Goal: Transaction & Acquisition: Purchase product/service

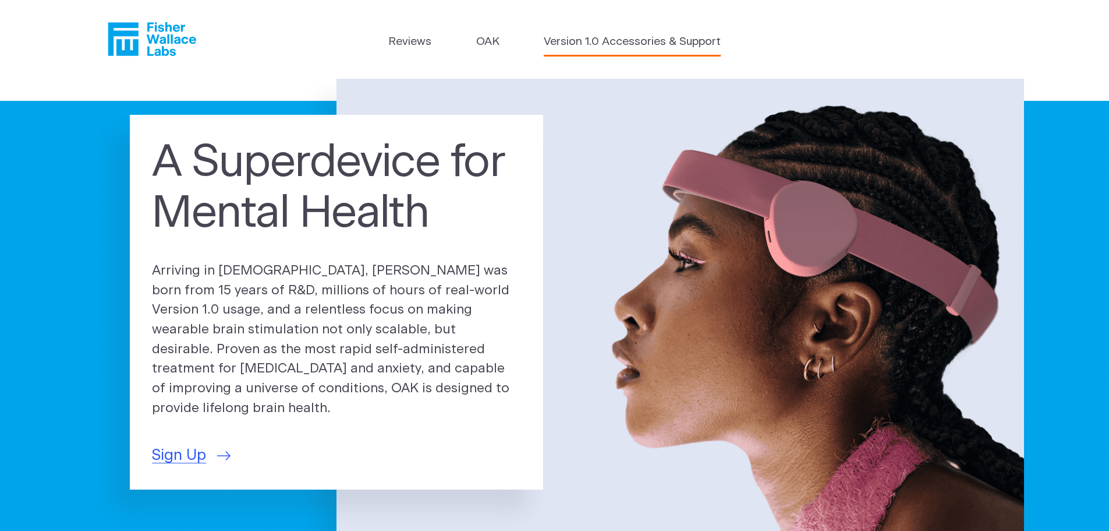
click at [593, 45] on link "Version 1.0 Accessories & Support" at bounding box center [632, 42] width 177 height 17
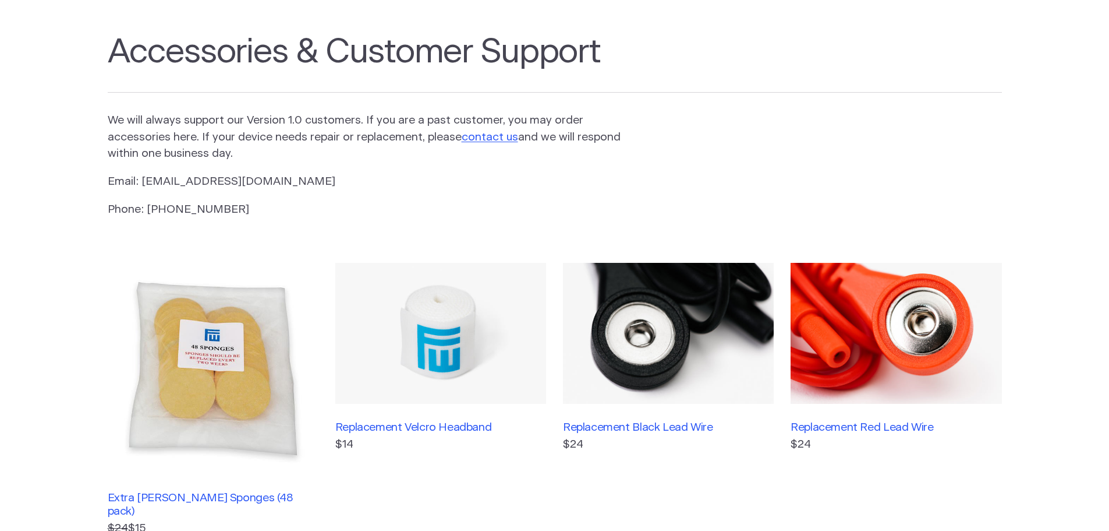
scroll to position [175, 0]
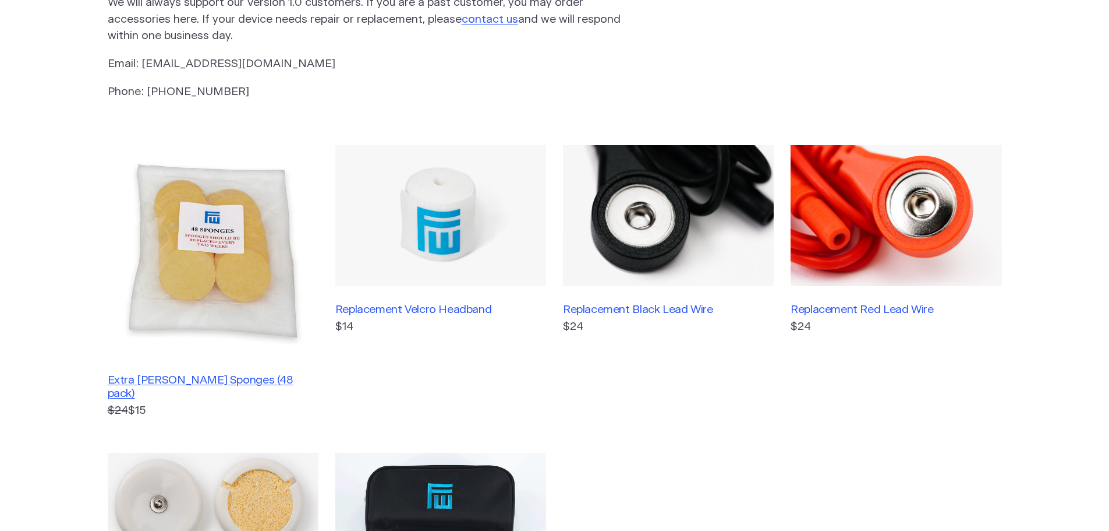
click at [252, 379] on h3 "Extra [PERSON_NAME] Sponges (48 pack)" at bounding box center [213, 386] width 211 height 27
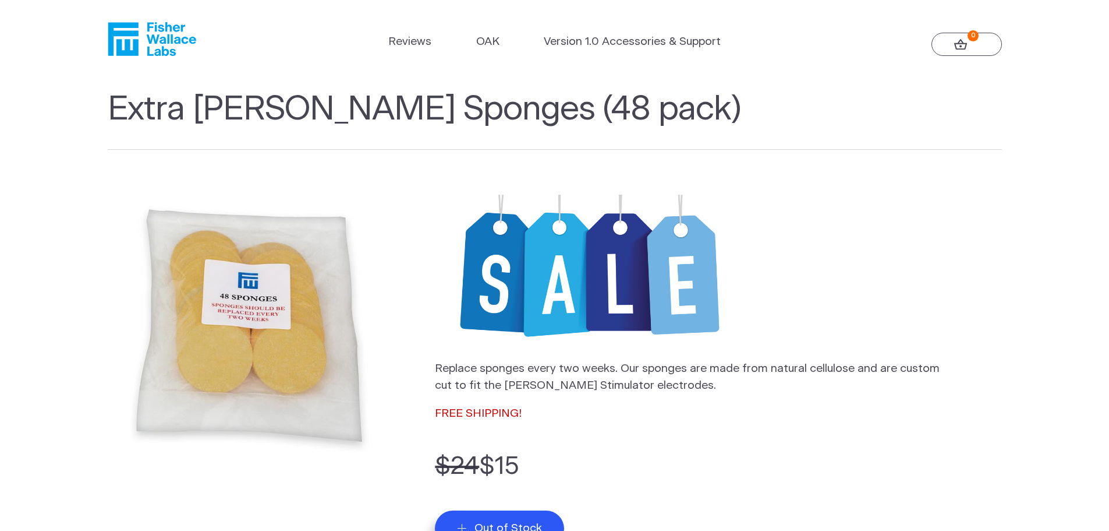
click at [164, 57] on header "Reviews OAK Version 1.0 Accessories & Support 0" at bounding box center [554, 39] width 1109 height 79
click at [620, 44] on link "Version 1.0 Accessories & Support" at bounding box center [632, 42] width 177 height 17
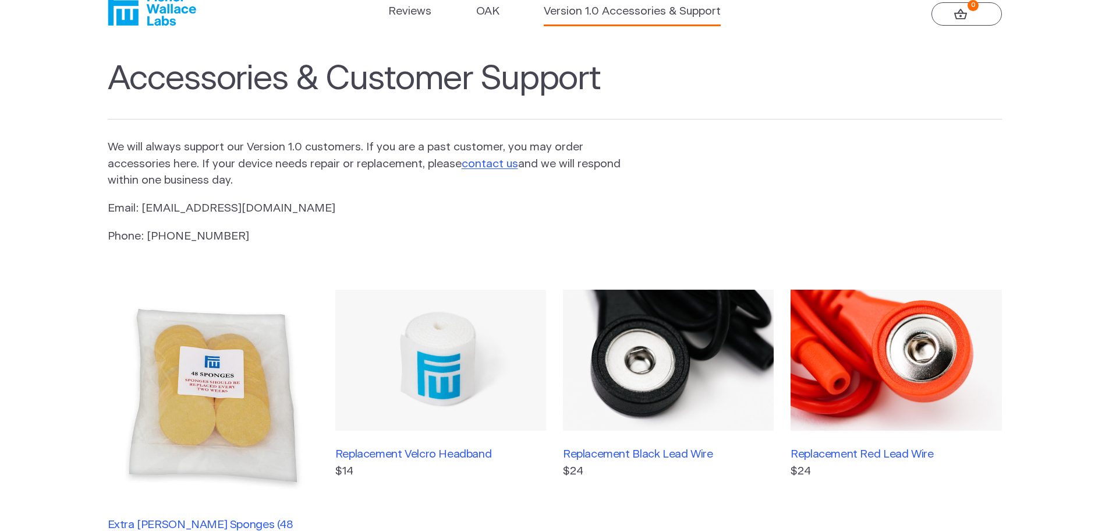
scroll to position [116, 0]
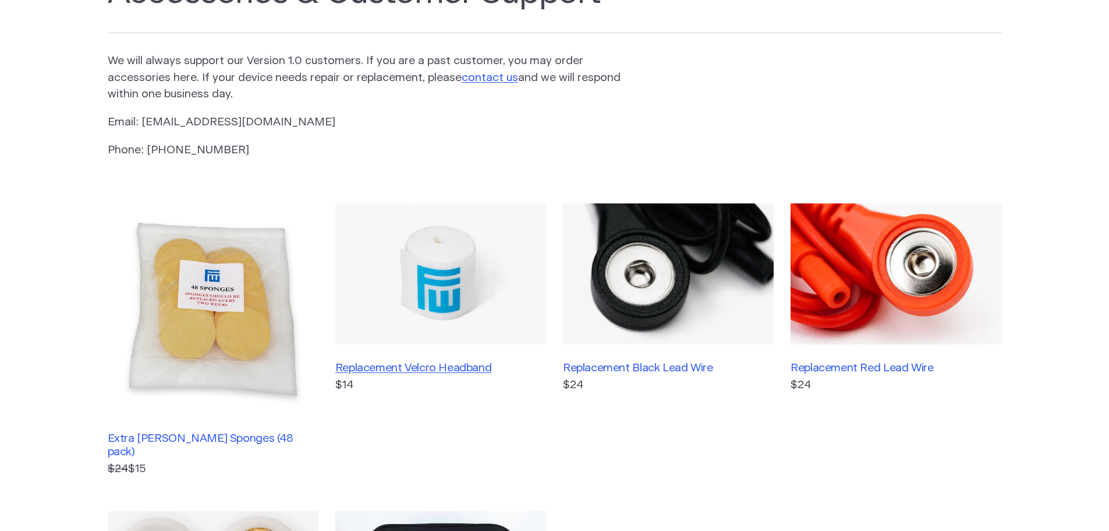
click at [458, 373] on h3 "Replacement Velcro Headband" at bounding box center [440, 367] width 211 height 13
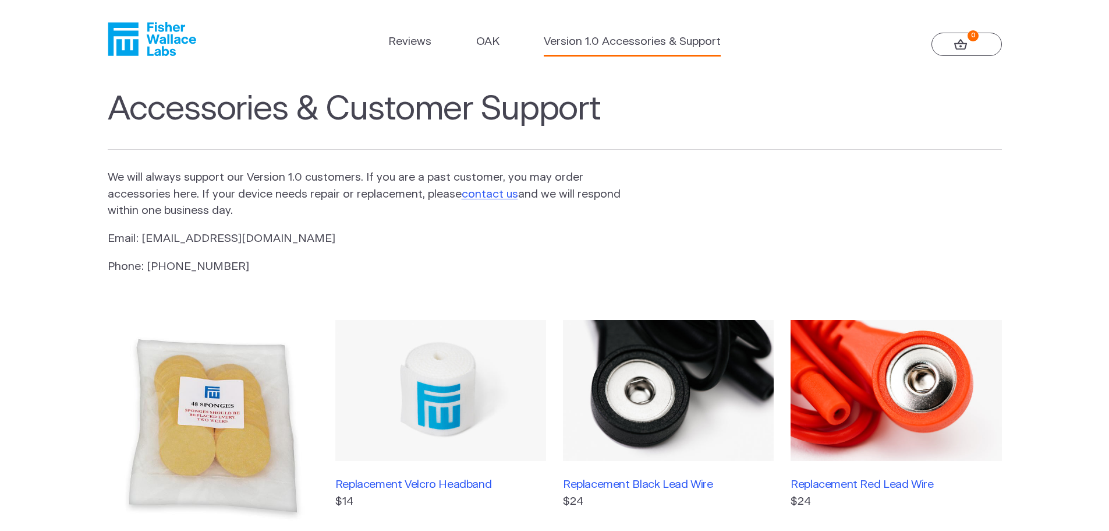
click at [144, 43] on icon "Fisher Wallace" at bounding box center [152, 39] width 89 height 34
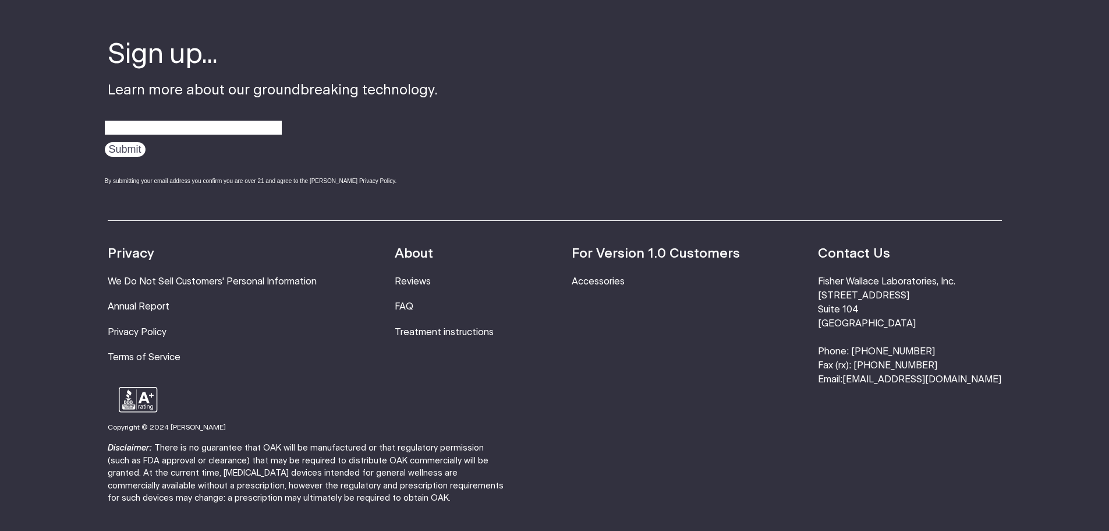
scroll to position [3997, 0]
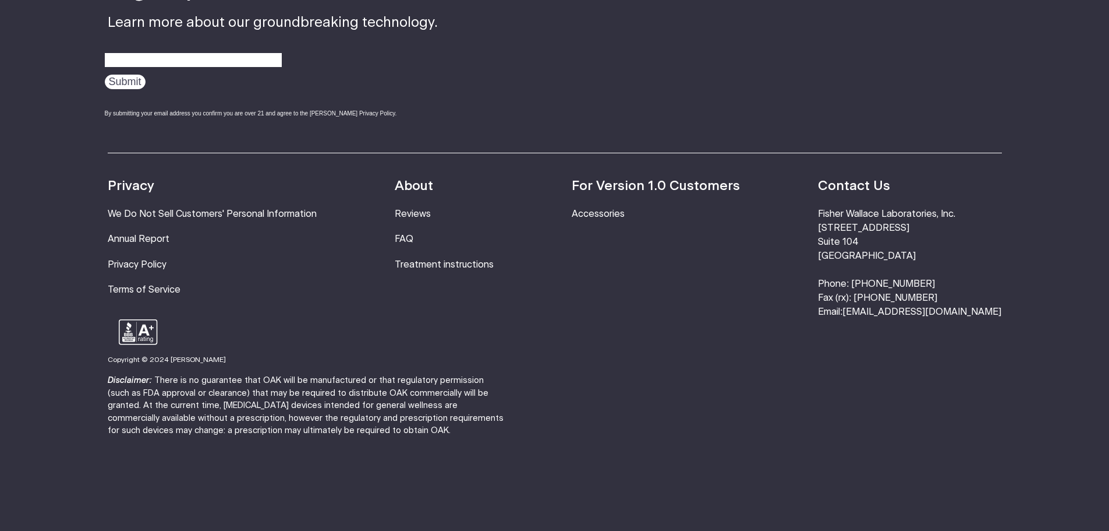
drag, startPoint x: 956, startPoint y: 266, endPoint x: 896, endPoint y: 266, distance: 59.4
click at [896, 266] on li "[PERSON_NAME] Laboratories, Inc. [STREET_ADDRESS] Phone: [PHONE_NUMBER] Fax (rx…" at bounding box center [909, 262] width 183 height 111
click at [861, 419] on footer "Sign up... Learn more about our groundbreaking technology. Submit By submitting…" at bounding box center [554, 207] width 1109 height 653
